Goal: Share content: Share content

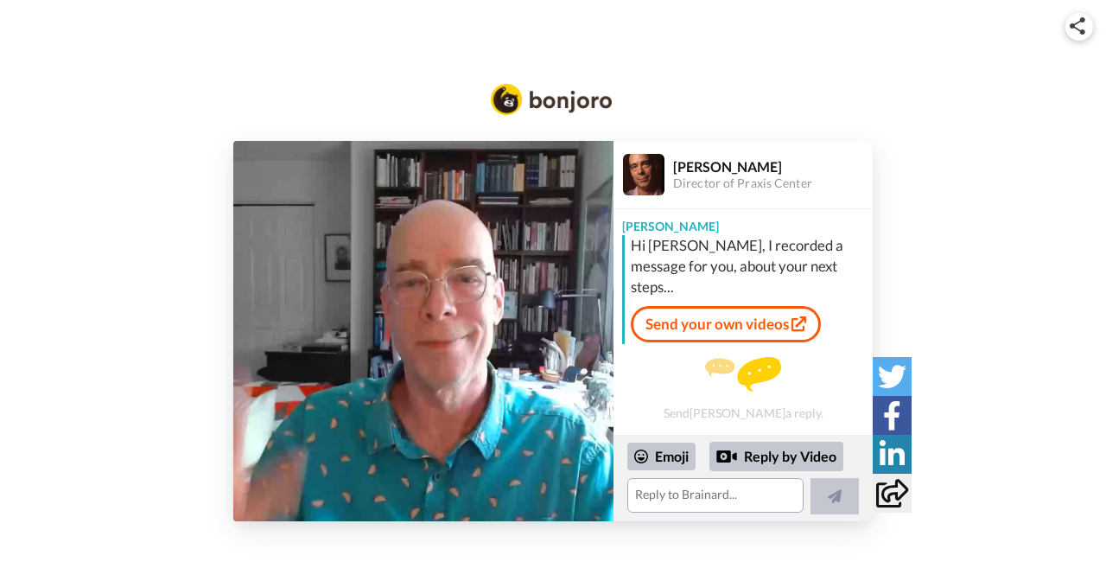
click at [438, 346] on img at bounding box center [423, 331] width 380 height 380
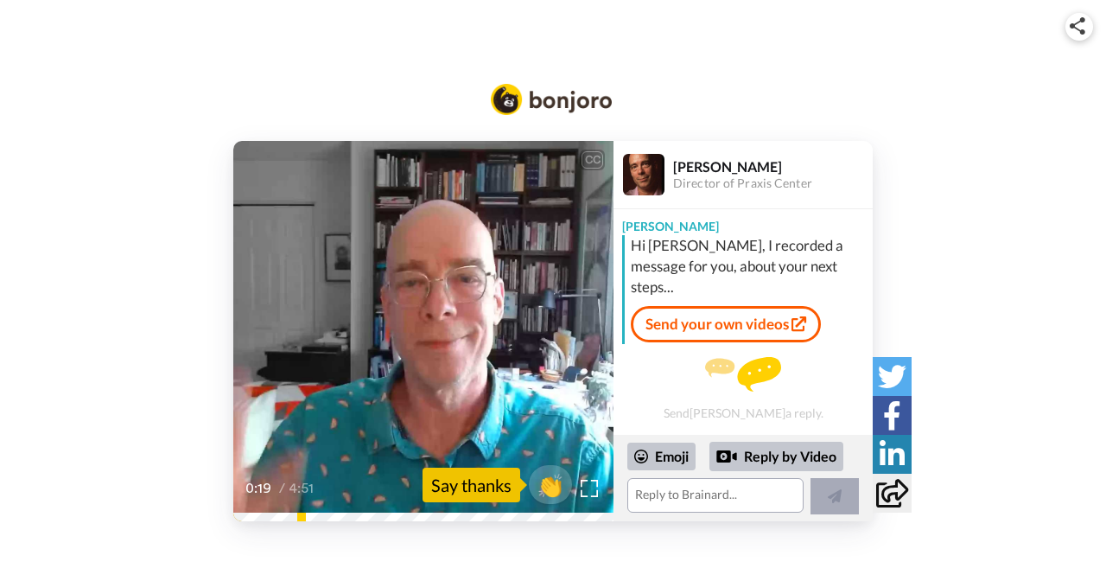
click at [834, 501] on icon at bounding box center [835, 496] width 14 height 14
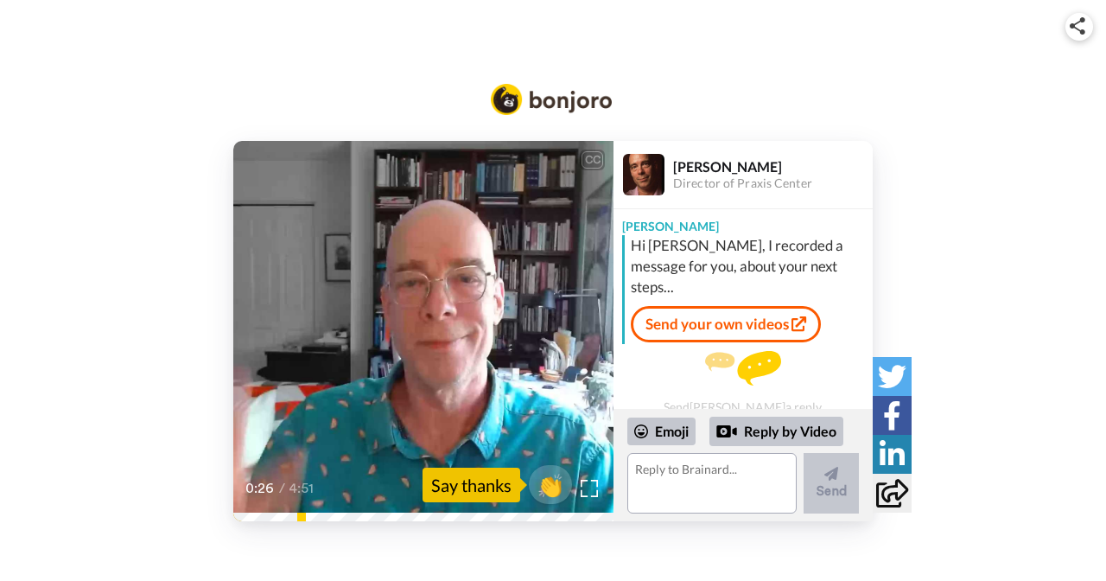
click at [891, 499] on icon at bounding box center [892, 493] width 32 height 29
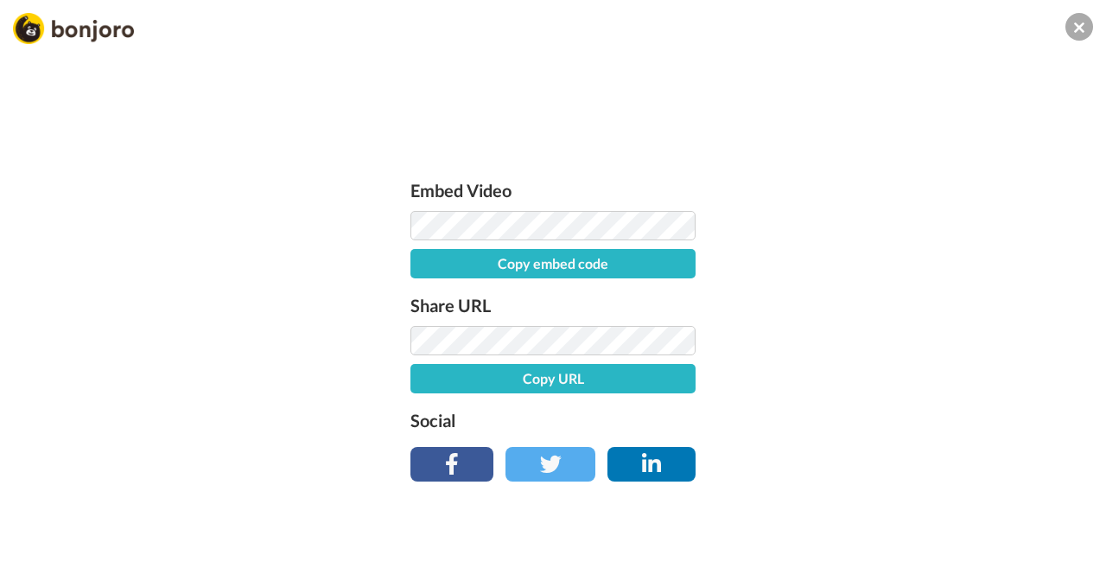
click at [664, 374] on button "Copy URL" at bounding box center [553, 378] width 285 height 29
click at [564, 265] on button "Copy embed code" at bounding box center [553, 263] width 285 height 29
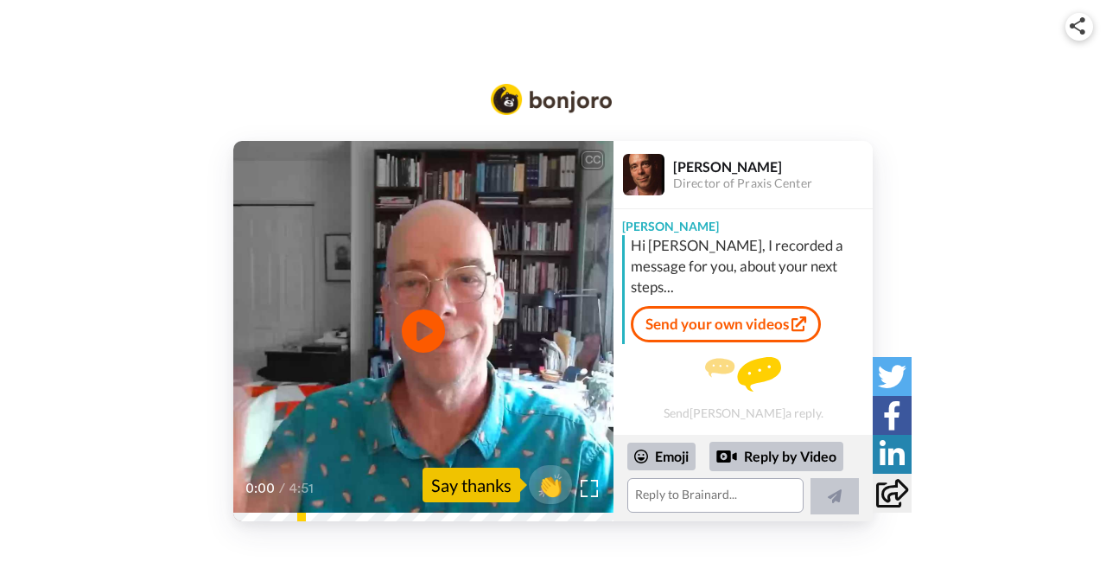
click at [457, 38] on div "CC Play/Pause 0:00 / 4:51 👏 Say thanks Brainard Carey Director of Praxis Center…" at bounding box center [553, 286] width 1106 height 573
click at [554, 99] on img at bounding box center [551, 99] width 121 height 31
click at [891, 493] on icon at bounding box center [892, 493] width 32 height 29
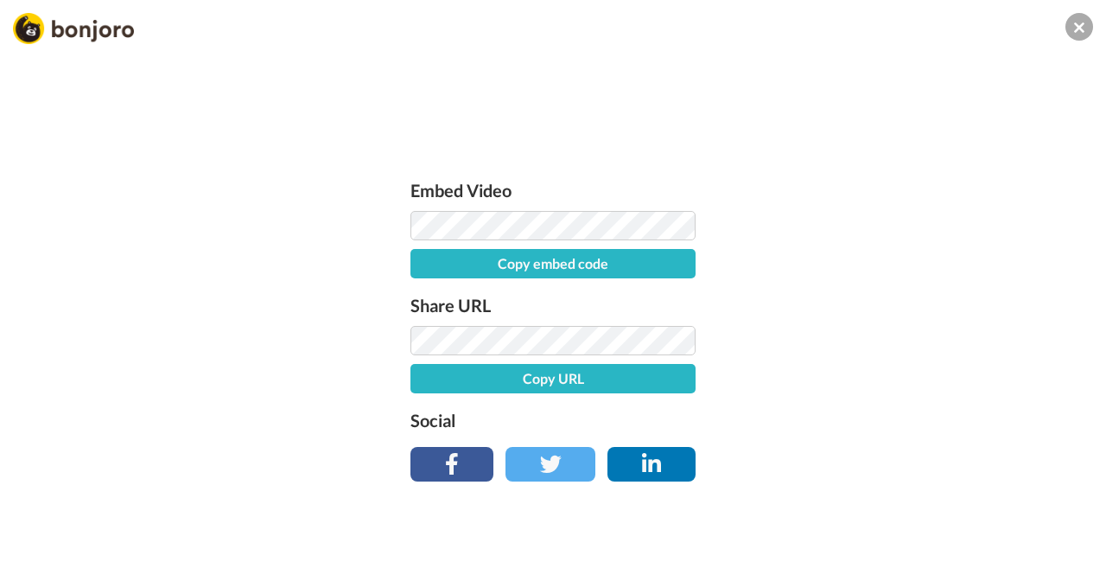
click at [621, 374] on button "Copy URL" at bounding box center [553, 378] width 285 height 29
click at [589, 266] on button "Copy embed code" at bounding box center [553, 263] width 285 height 29
click at [625, 253] on button "Embed code copied!" at bounding box center [553, 263] width 285 height 29
click at [606, 255] on button "Embed code copied!" at bounding box center [553, 263] width 285 height 29
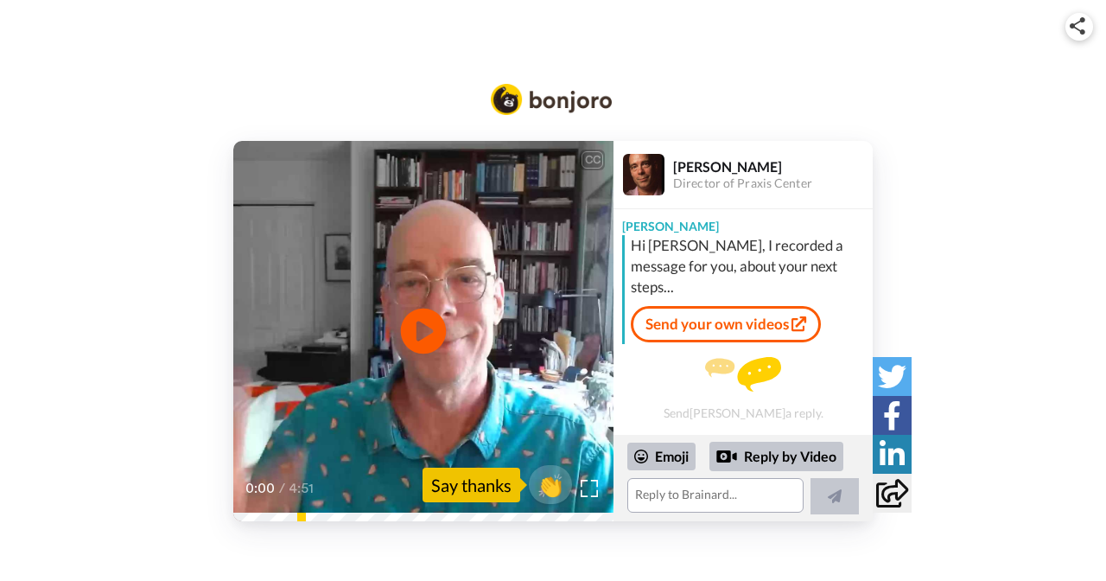
click at [432, 327] on icon at bounding box center [424, 332] width 46 height 46
